Goal: Information Seeking & Learning: Find specific fact

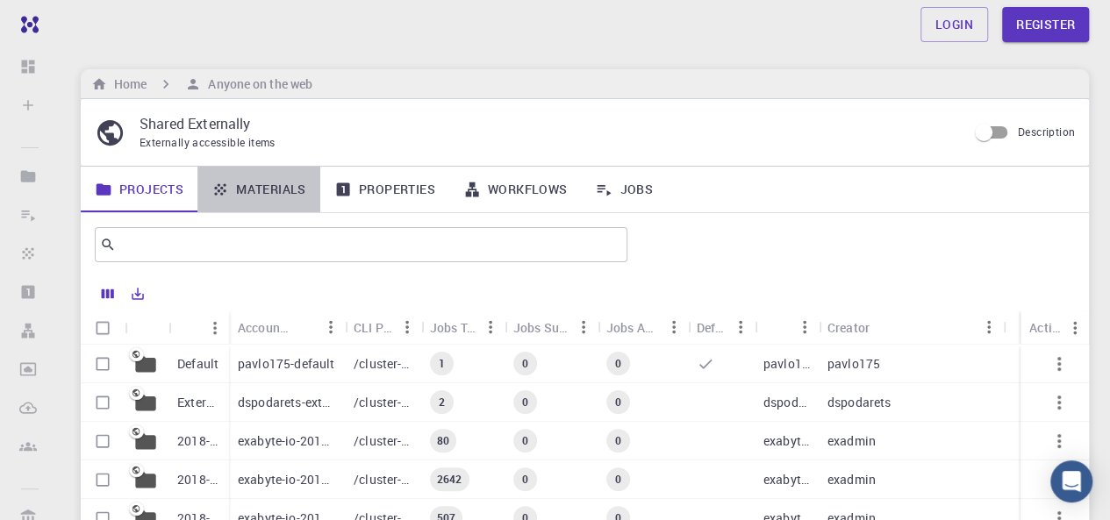
click at [287, 191] on link "Materials" at bounding box center [258, 190] width 123 height 46
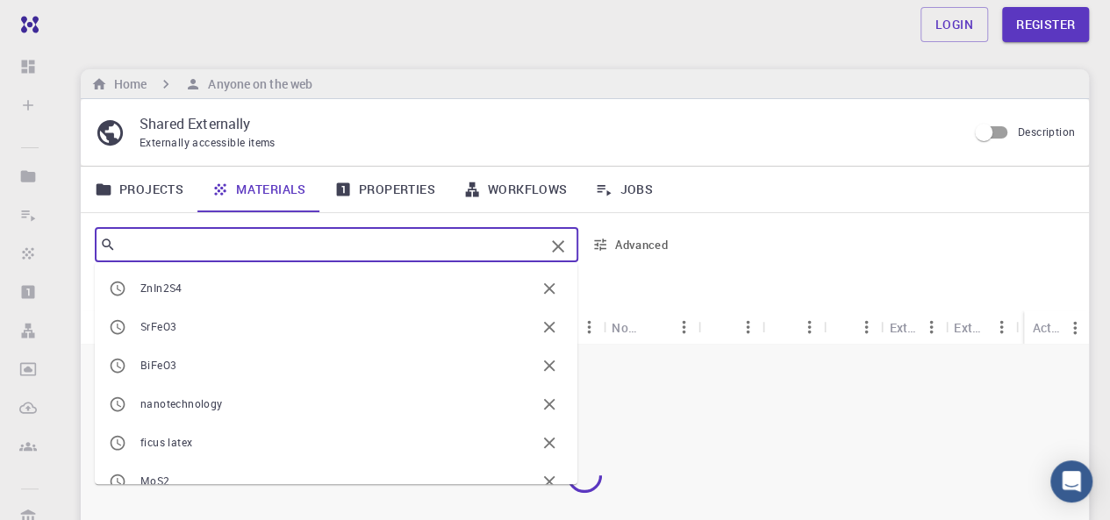
click at [275, 238] on input "text" at bounding box center [330, 244] width 428 height 25
paste input "orthophthalaldehyde"
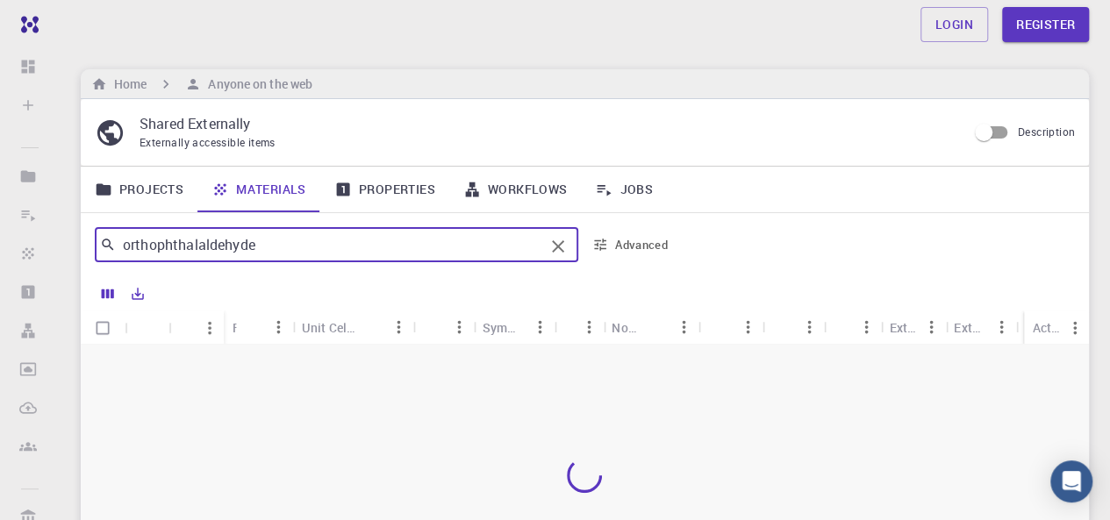
type input "orthophthalaldehyde"
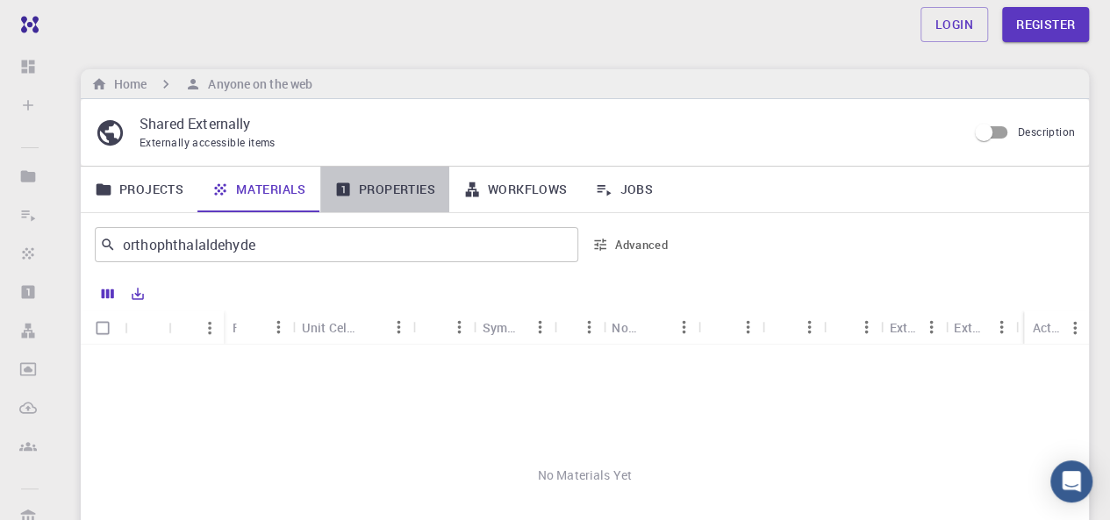
click at [403, 190] on link "Properties" at bounding box center [384, 190] width 129 height 46
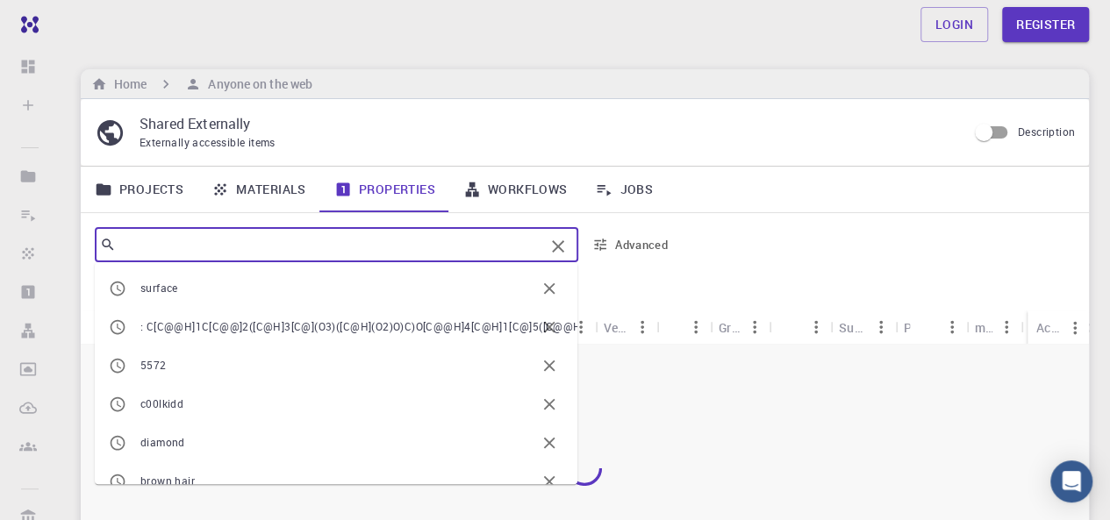
click at [326, 242] on input "text" at bounding box center [330, 244] width 428 height 25
paste input "orthophthalaldehyde"
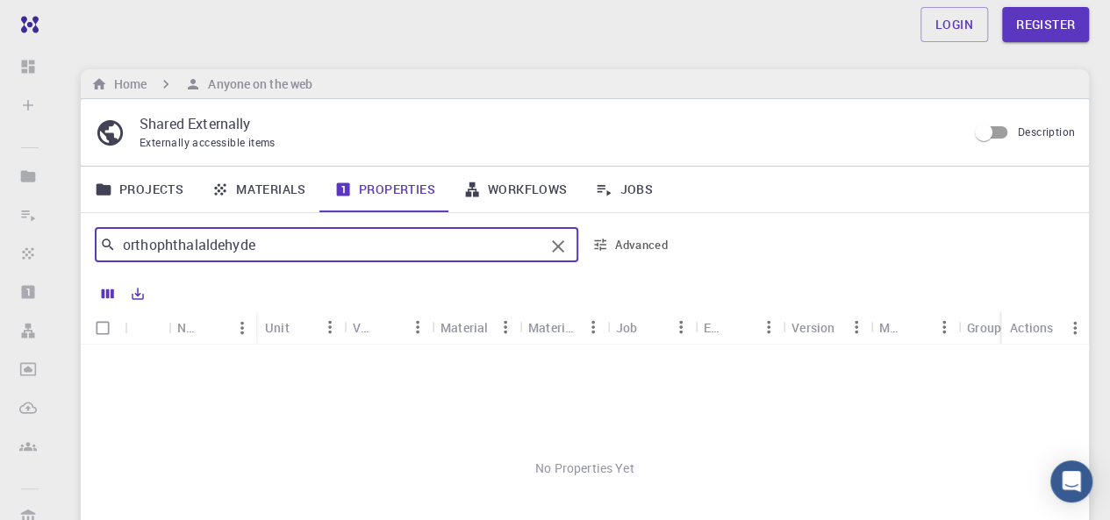
type input "orthophthalaldehyde"
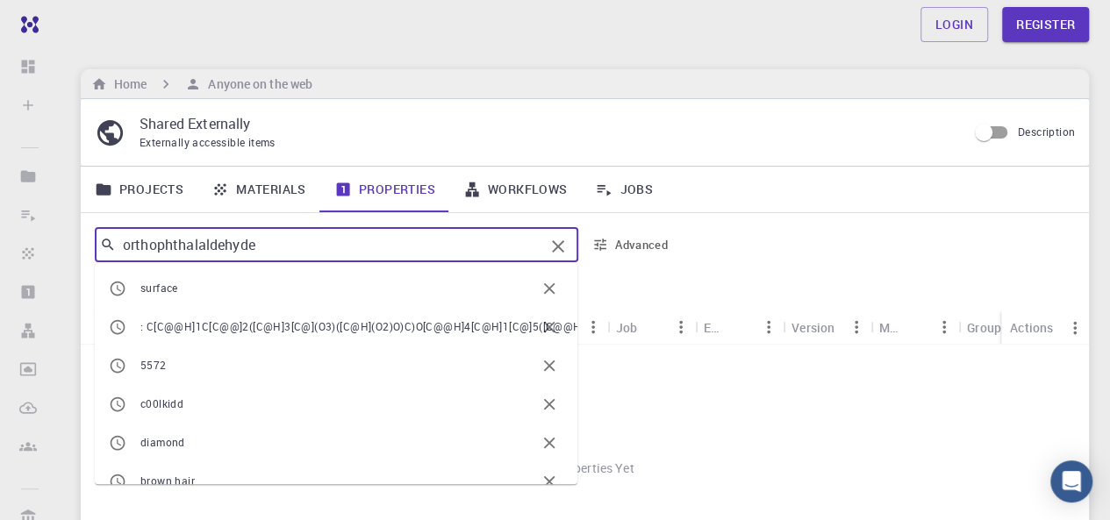
drag, startPoint x: 326, startPoint y: 242, endPoint x: 96, endPoint y: 224, distance: 231.5
click at [96, 224] on div "orthophthalaldehyde ​ surface : C[C@@H]1C[C@@]2([C@H]3[C@](O3)([C@H](O2)O)C)O[C…" at bounding box center [386, 245] width 582 height 42
